Goal: Ask a question

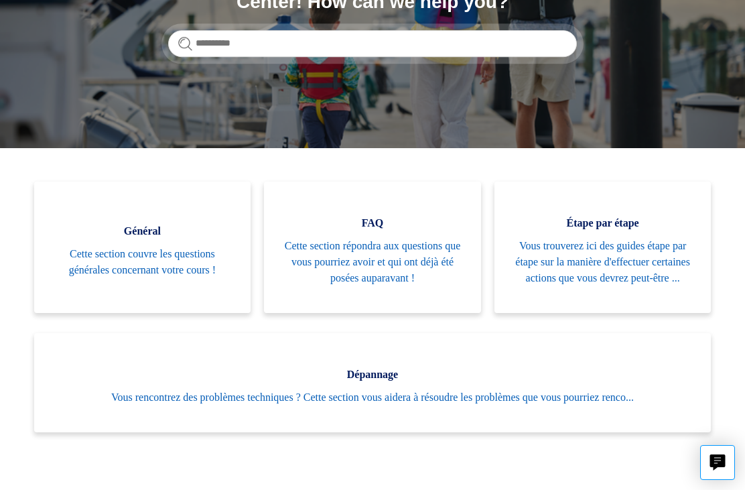
scroll to position [204, 0]
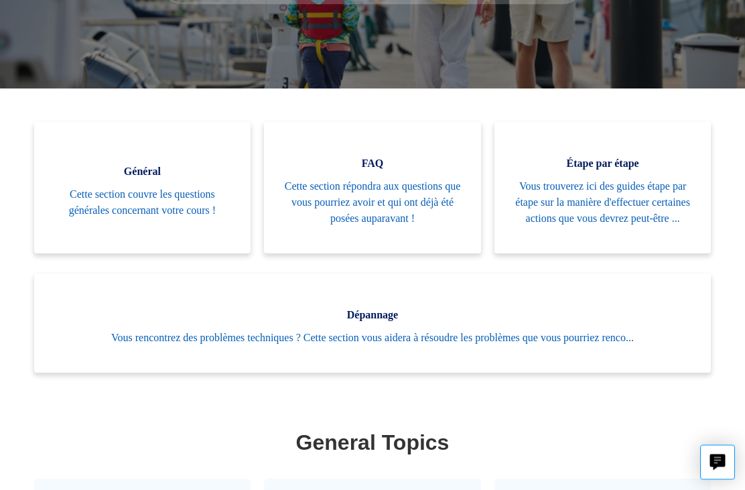
scroll to position [265, 0]
click at [572, 193] on span "Vous trouverez ici des guides étape par étape sur la manière d'effectuer certai…" at bounding box center [603, 202] width 177 height 48
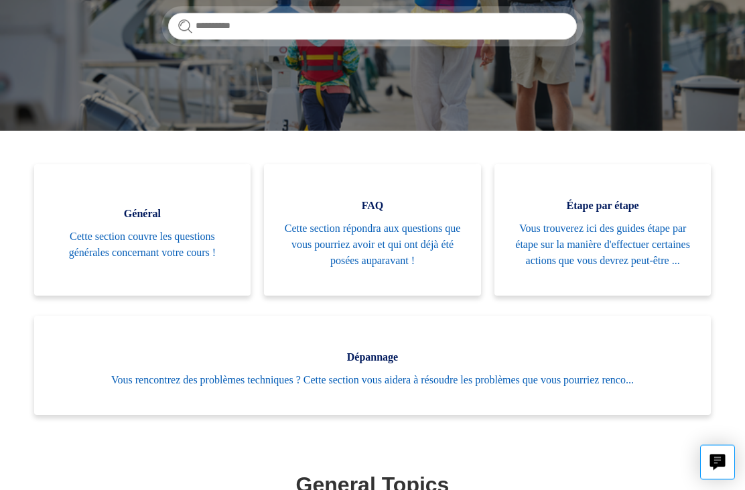
scroll to position [223, 0]
click at [115, 248] on span "Cette section couvre les questions générales concernant votre cours !" at bounding box center [142, 245] width 177 height 32
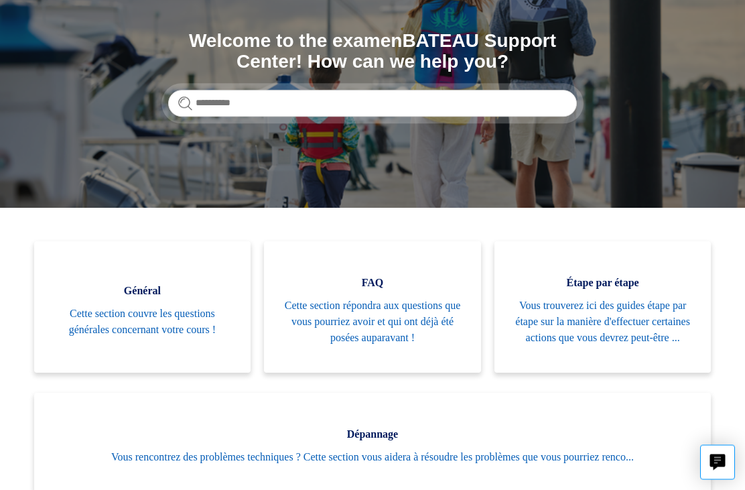
scroll to position [142, 0]
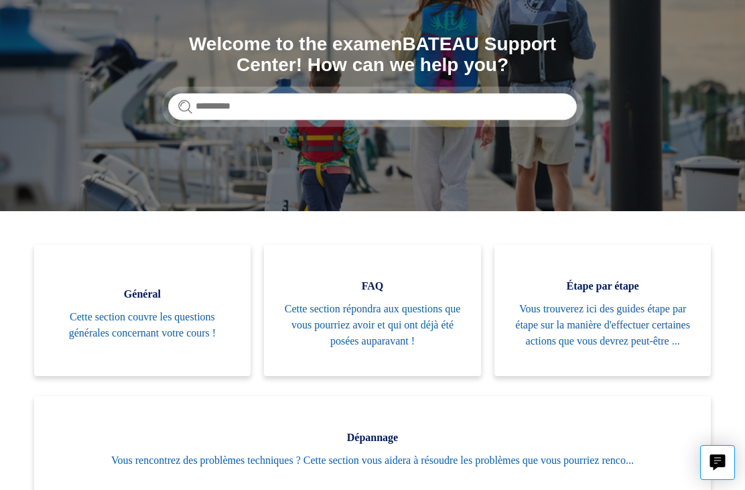
click at [561, 318] on span "Vous trouverez ici des guides étape par étape sur la manière d'effectuer certai…" at bounding box center [603, 325] width 177 height 48
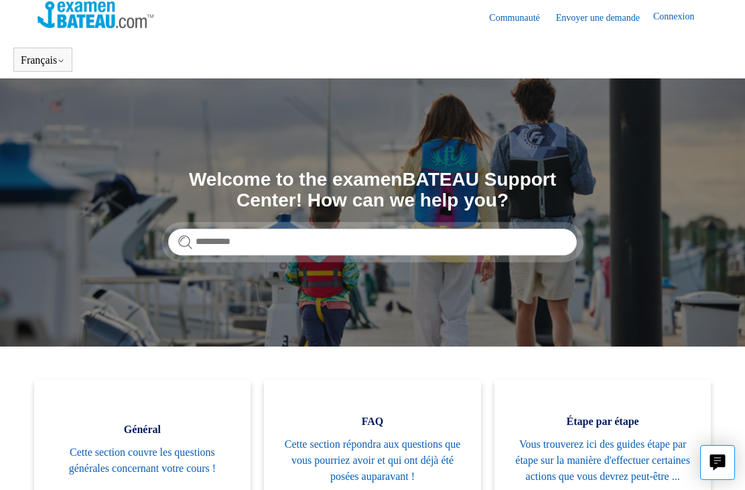
scroll to position [0, 0]
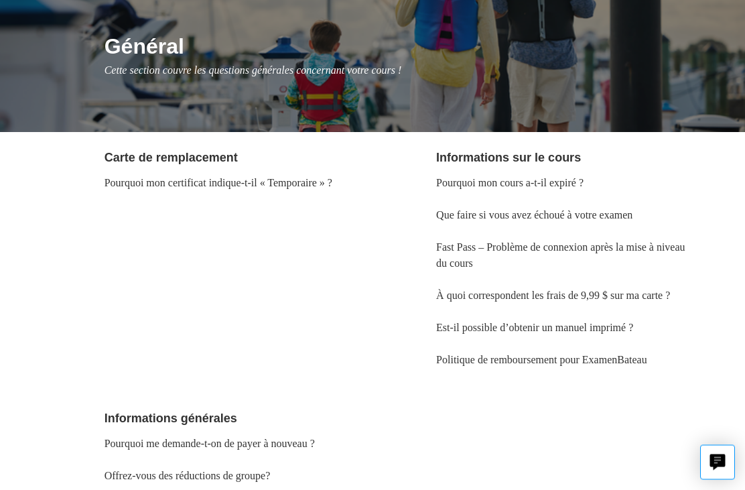
scroll to position [137, 0]
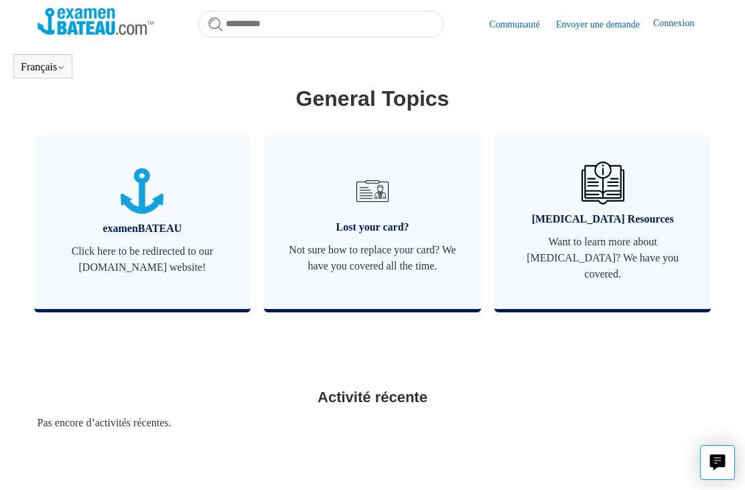
scroll to position [588, 0]
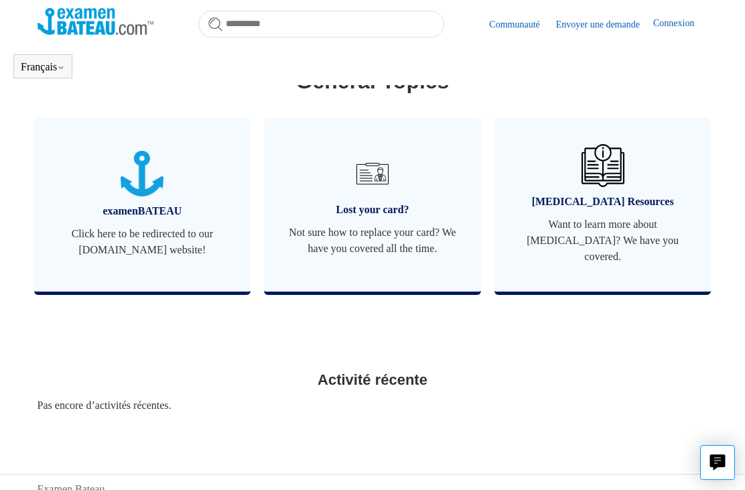
click at [398, 235] on span "Not sure how to replace your card? We have you covered all the time." at bounding box center [372, 241] width 177 height 32
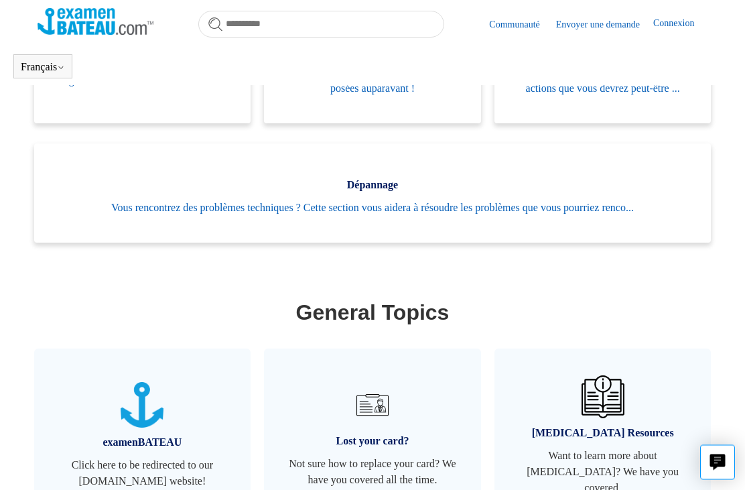
scroll to position [357, 0]
click at [475, 230] on link "Dépannage Vous rencontrez des problèmes techniques ? Cette section vous aidera …" at bounding box center [373, 192] width 678 height 99
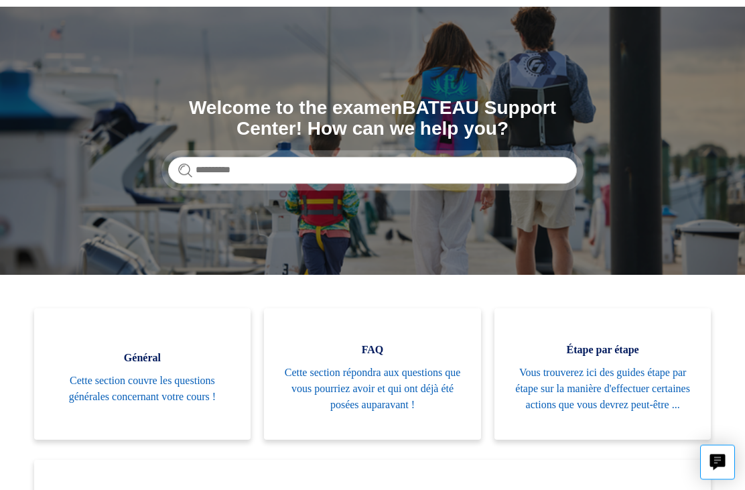
scroll to position [78, 0]
click at [391, 401] on span "Cette section répondra aux questions que vous pourriez avoir et qui ont déjà ét…" at bounding box center [372, 389] width 177 height 48
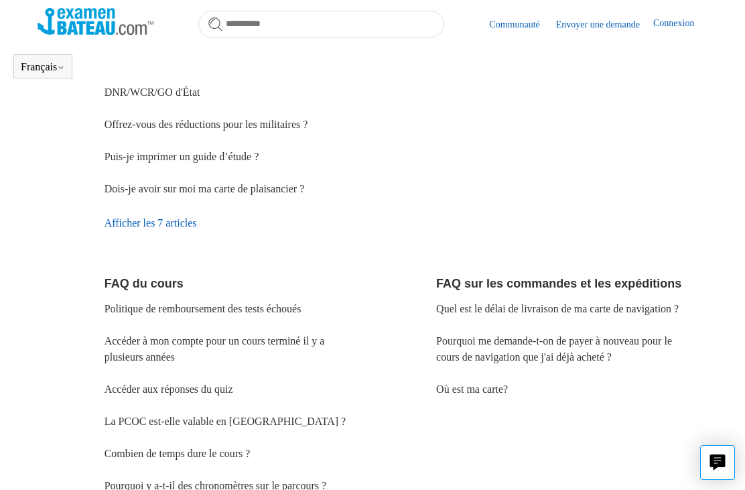
scroll to position [294, 0]
click at [478, 395] on link "Où est ma carte?" at bounding box center [472, 389] width 72 height 11
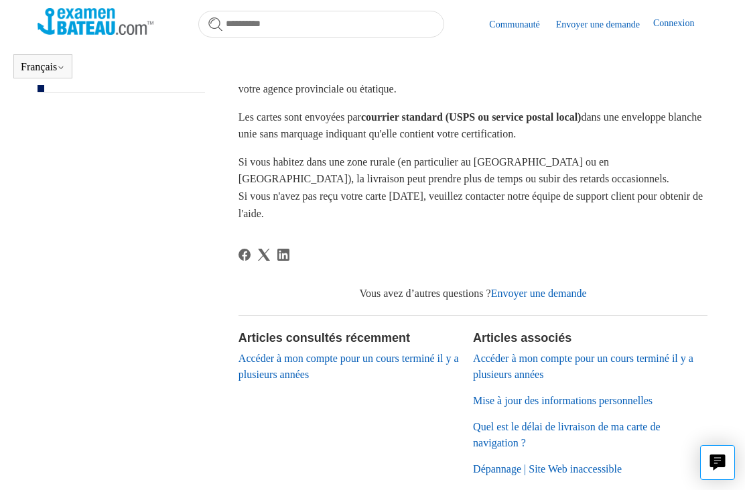
scroll to position [318, 0]
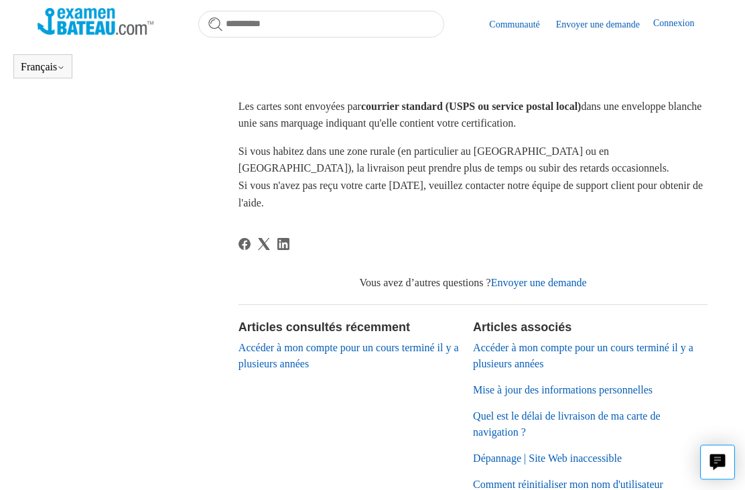
click at [566, 281] on link "Envoyer une demande" at bounding box center [539, 282] width 96 height 11
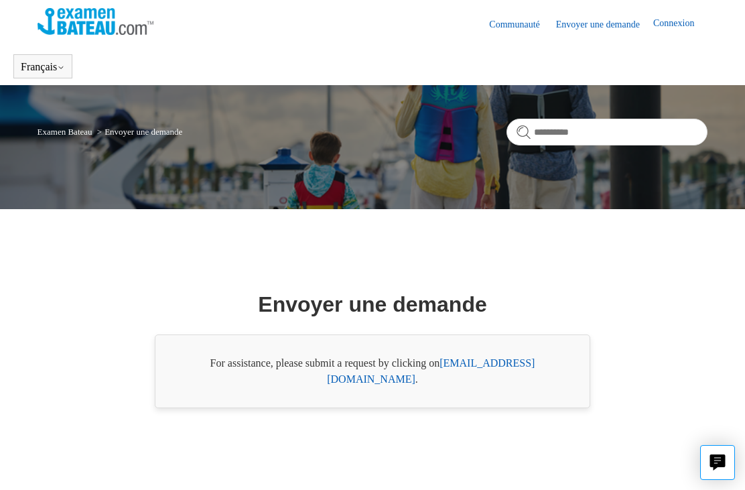
click at [506, 383] on link "support@boat-ed.com" at bounding box center [431, 370] width 208 height 27
